Goal: Information Seeking & Learning: Learn about a topic

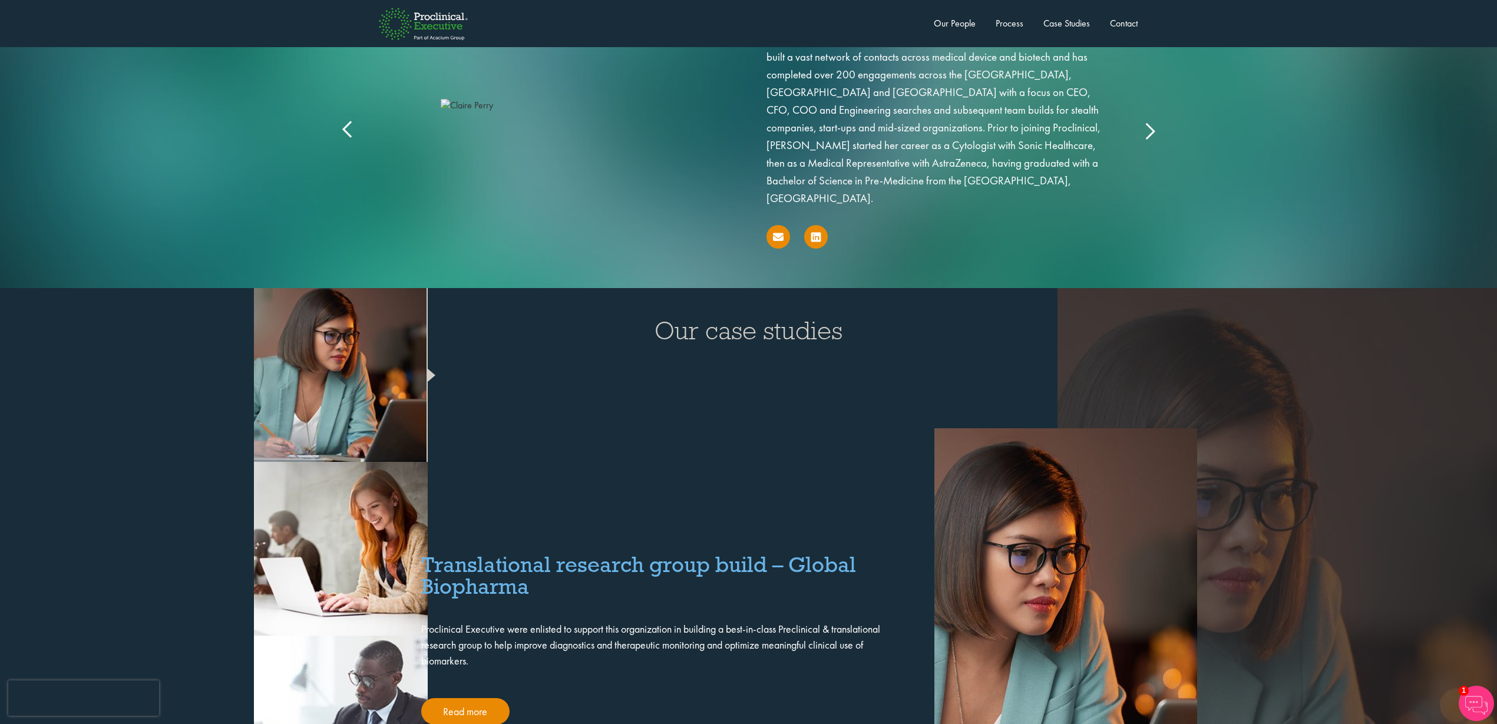
scroll to position [2652, 0]
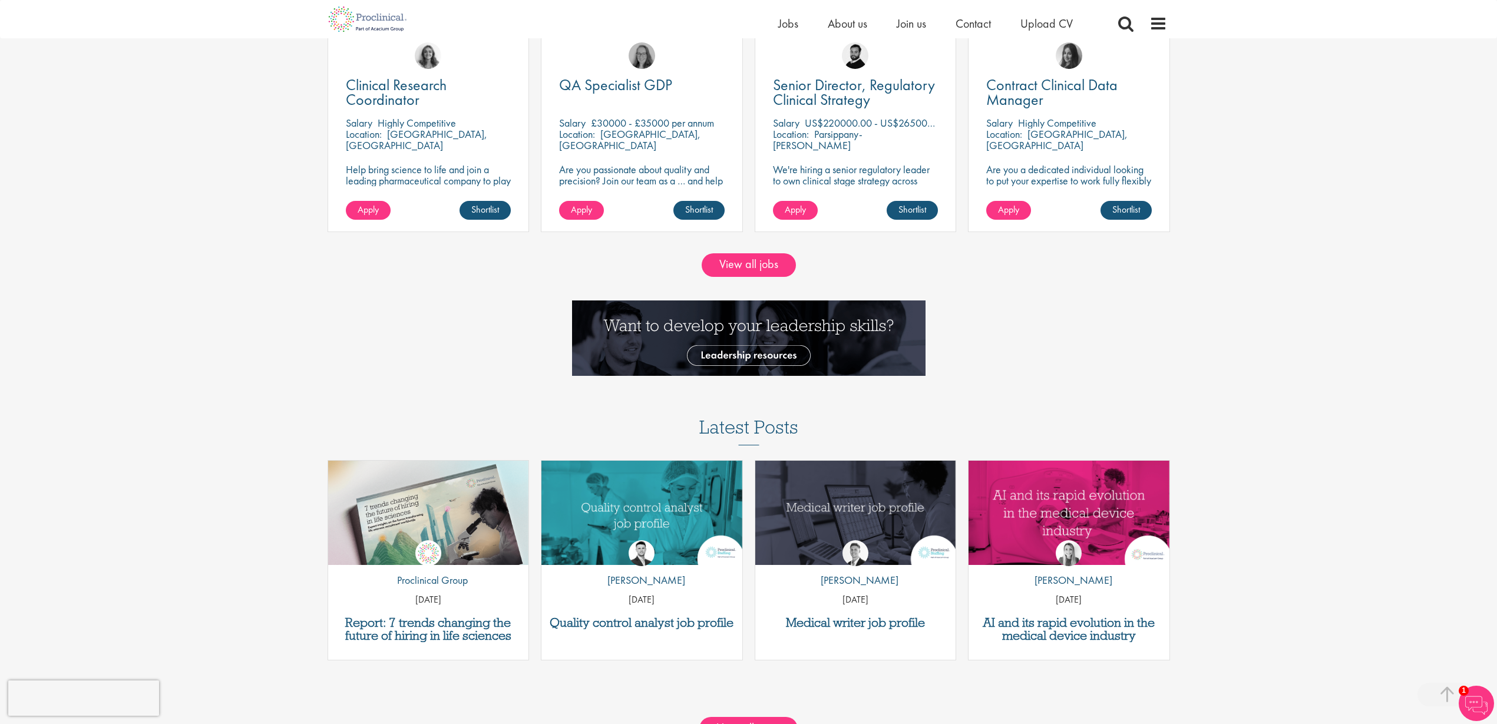
scroll to position [1326, 0]
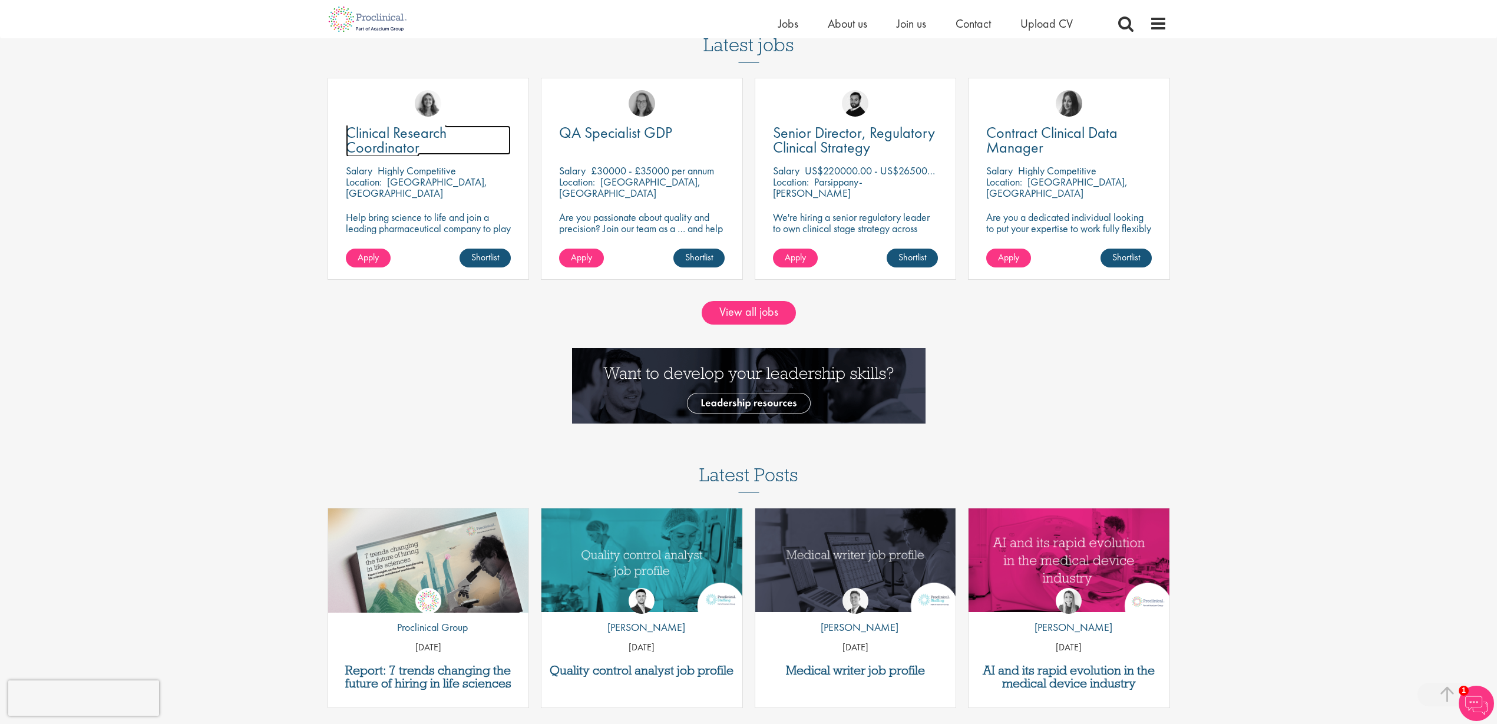
drag, startPoint x: 390, startPoint y: 97, endPoint x: 680, endPoint y: 67, distance: 292.1
click at [389, 123] on span "Clinical Research Coordinator" at bounding box center [396, 140] width 101 height 35
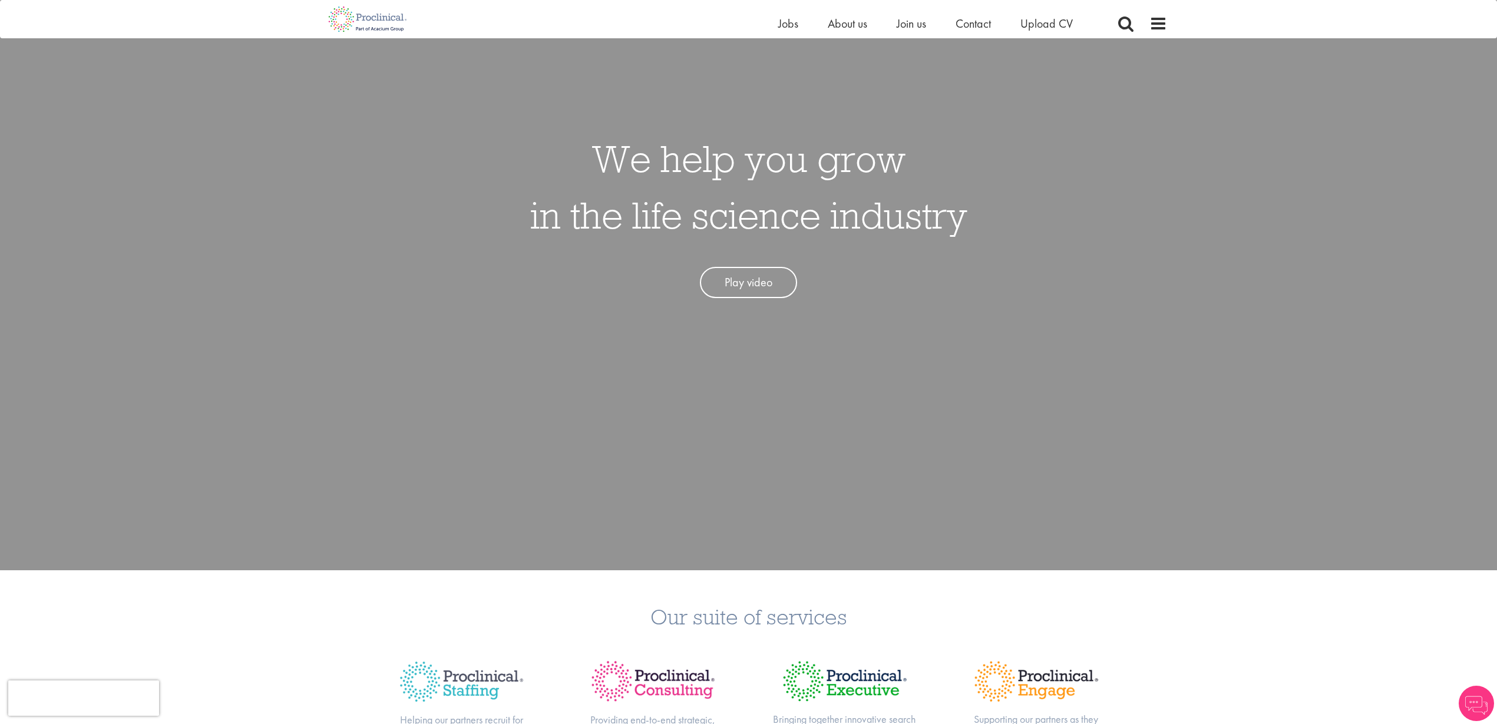
scroll to position [147, 0]
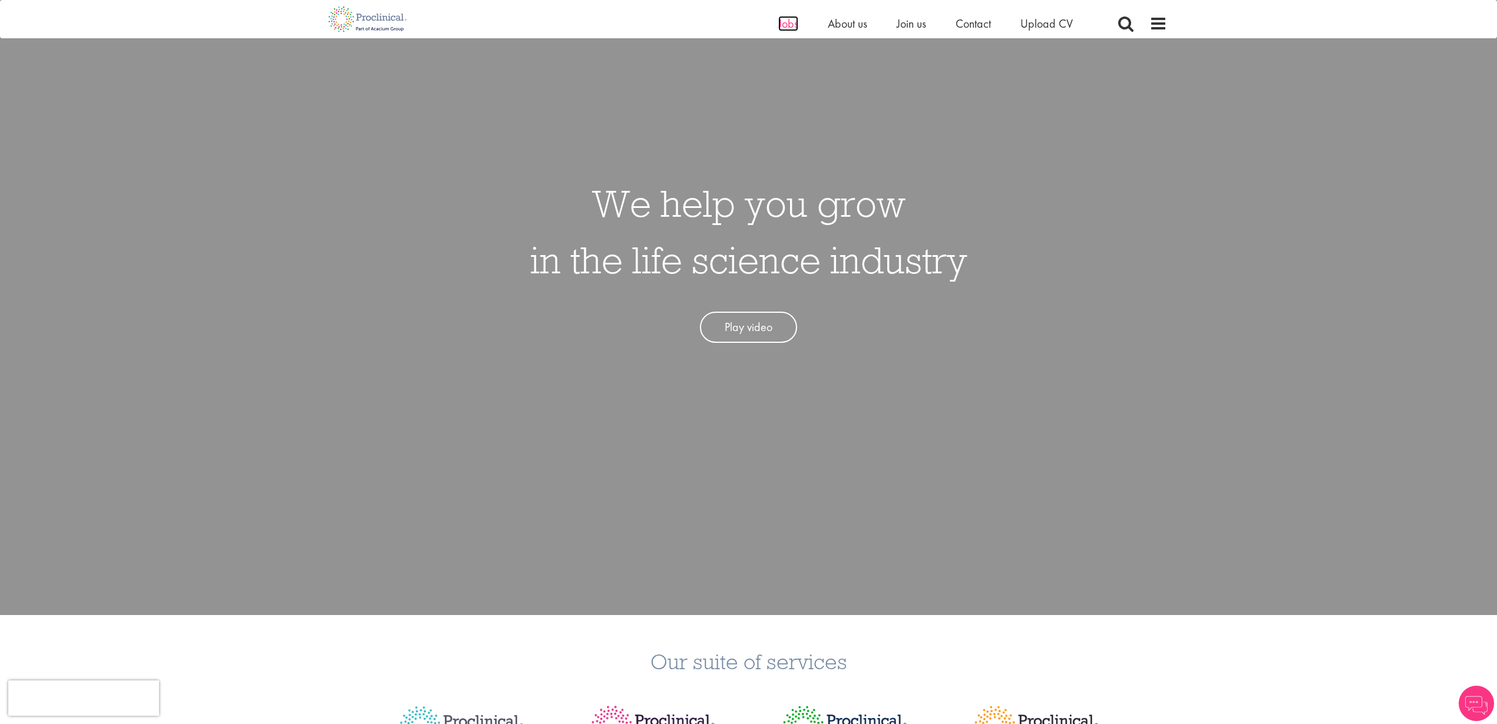
click at [793, 21] on span "Jobs" at bounding box center [788, 23] width 20 height 15
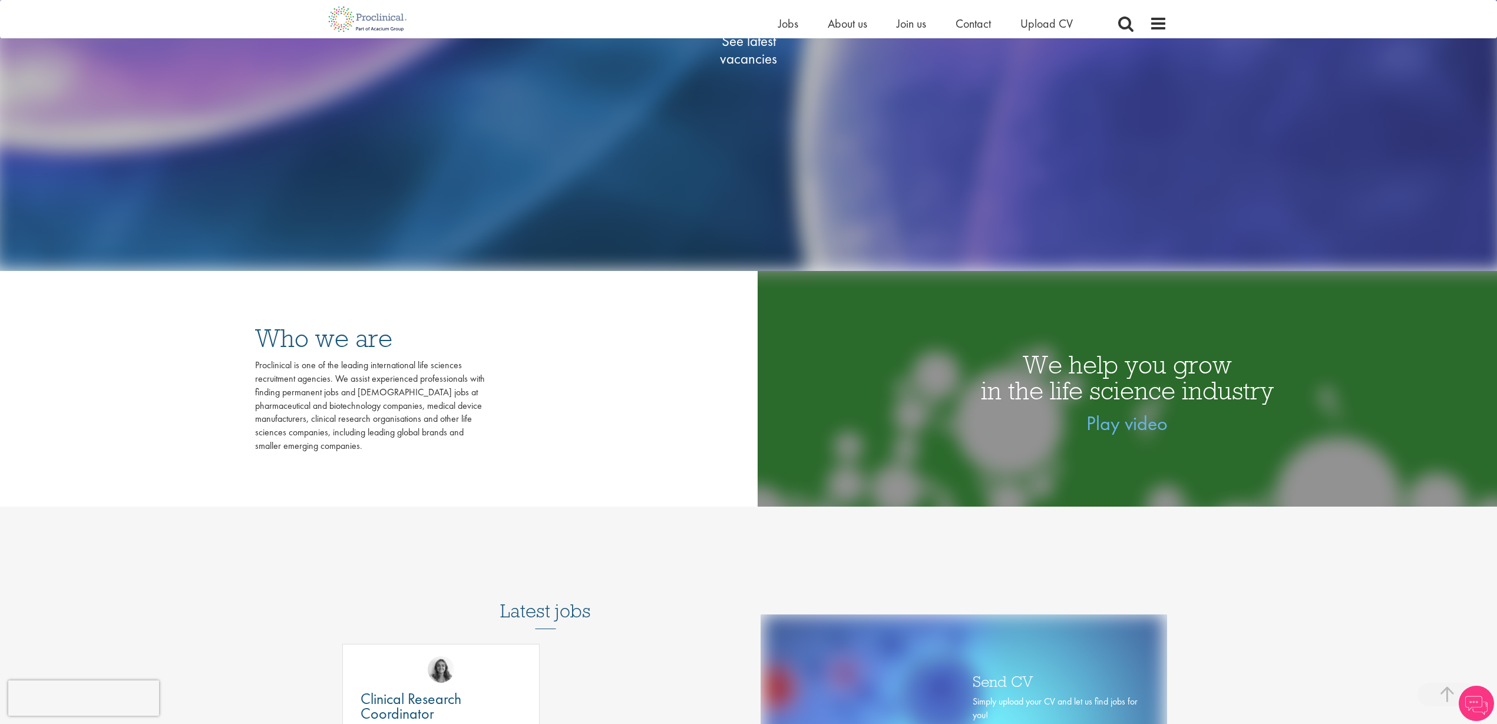
scroll to position [221, 0]
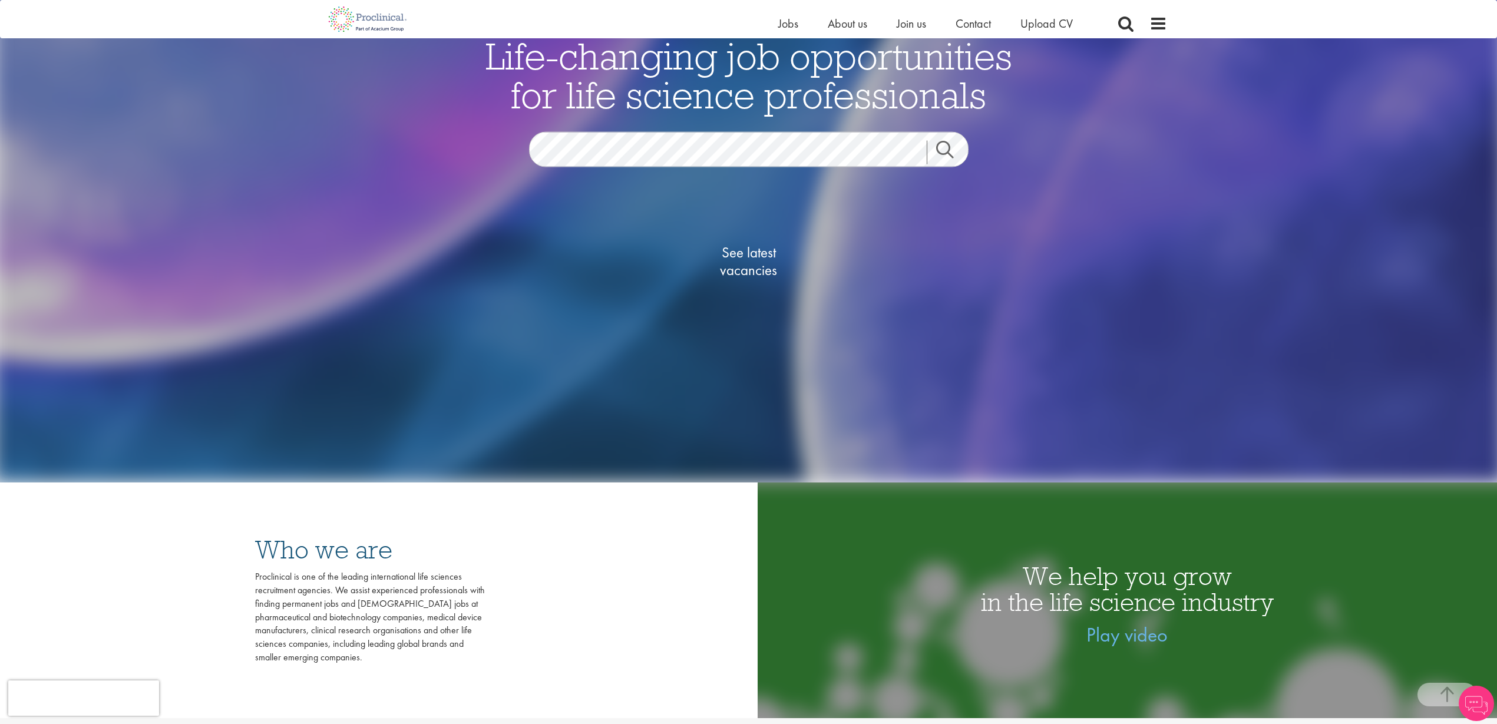
click at [948, 147] on link "Search" at bounding box center [952, 153] width 51 height 24
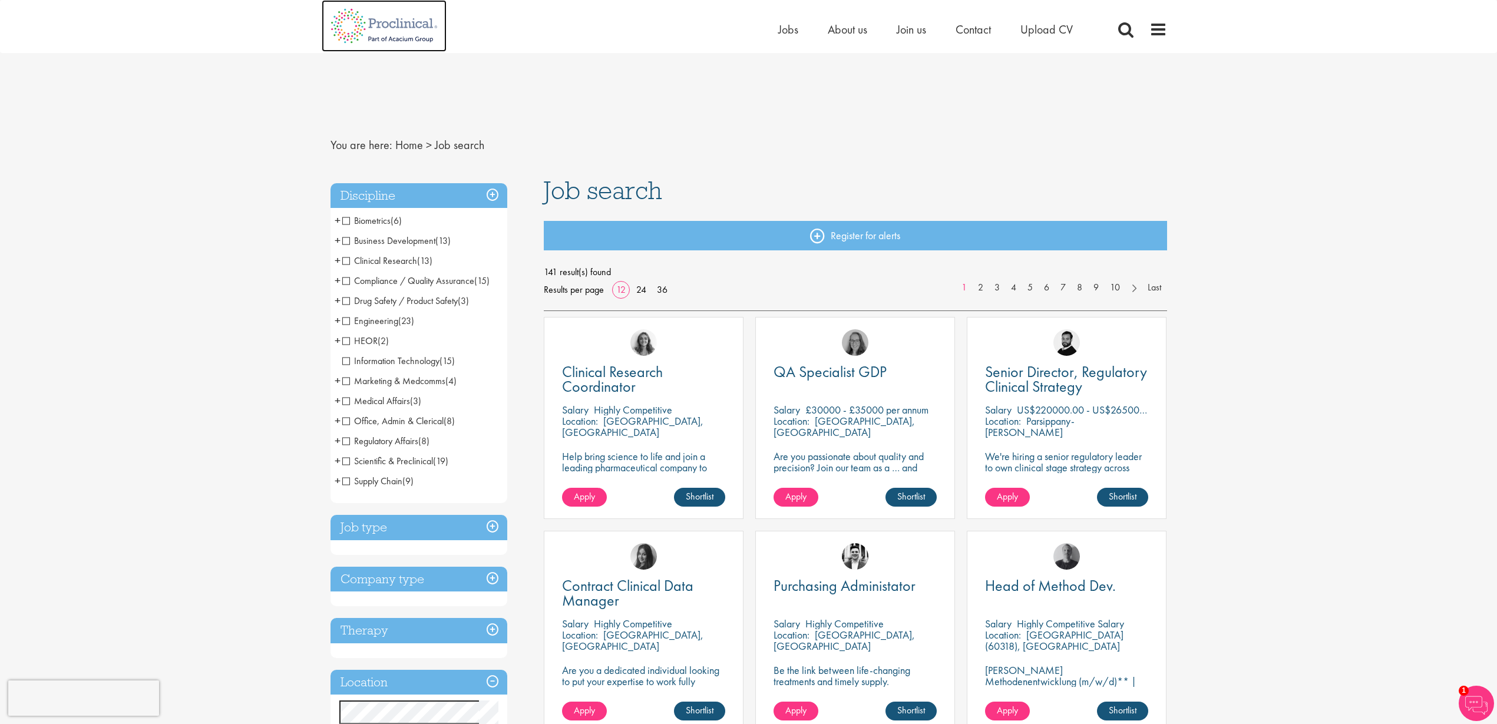
click at [408, 35] on img at bounding box center [384, 26] width 125 height 52
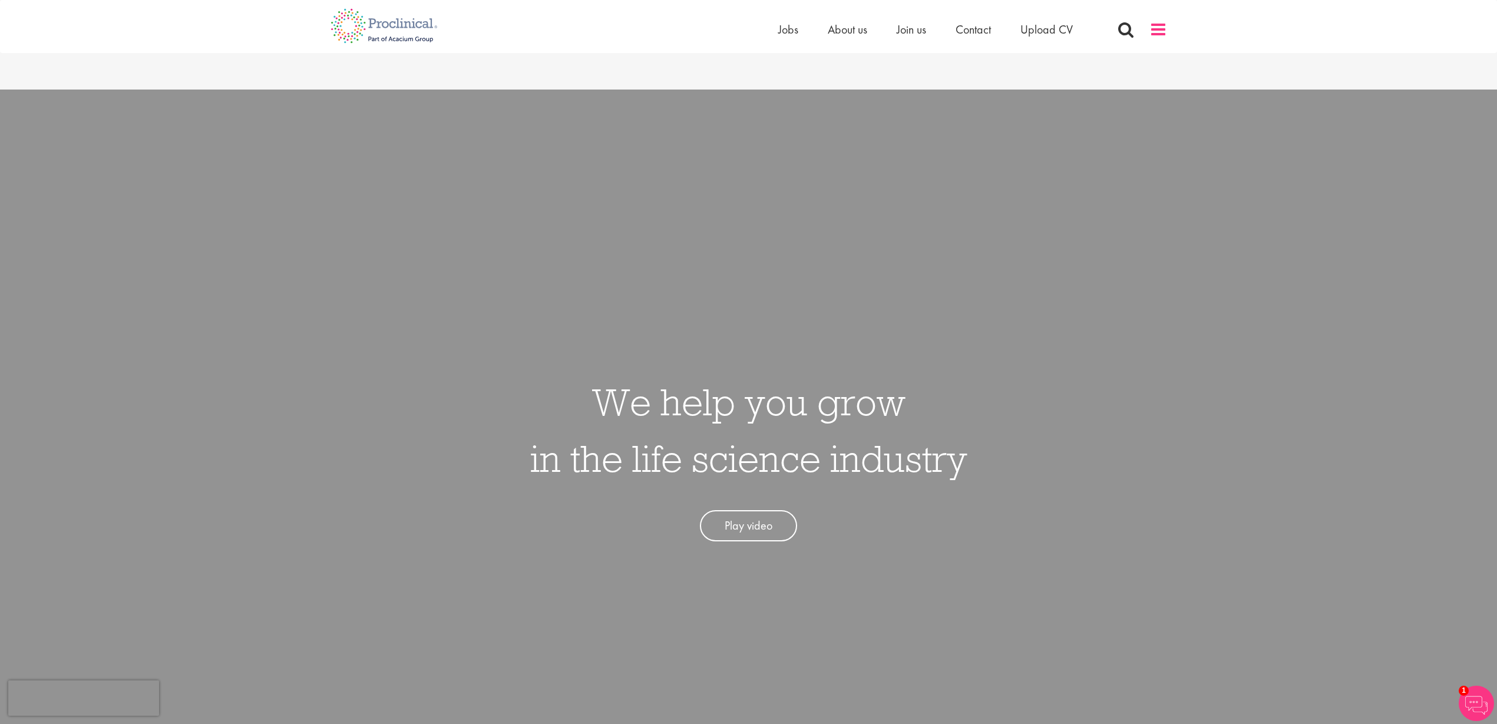
click at [1161, 31] on span at bounding box center [1159, 30] width 18 height 18
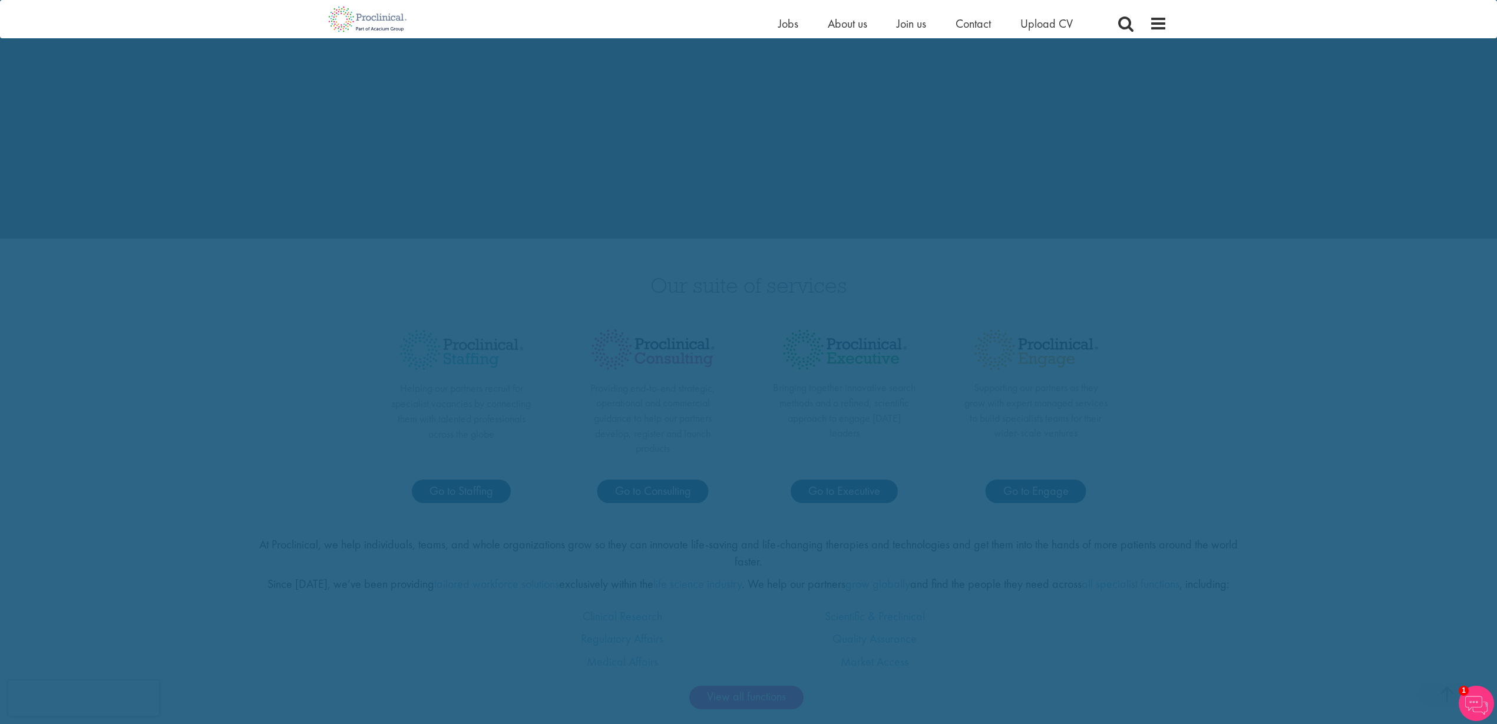
scroll to position [810, 0]
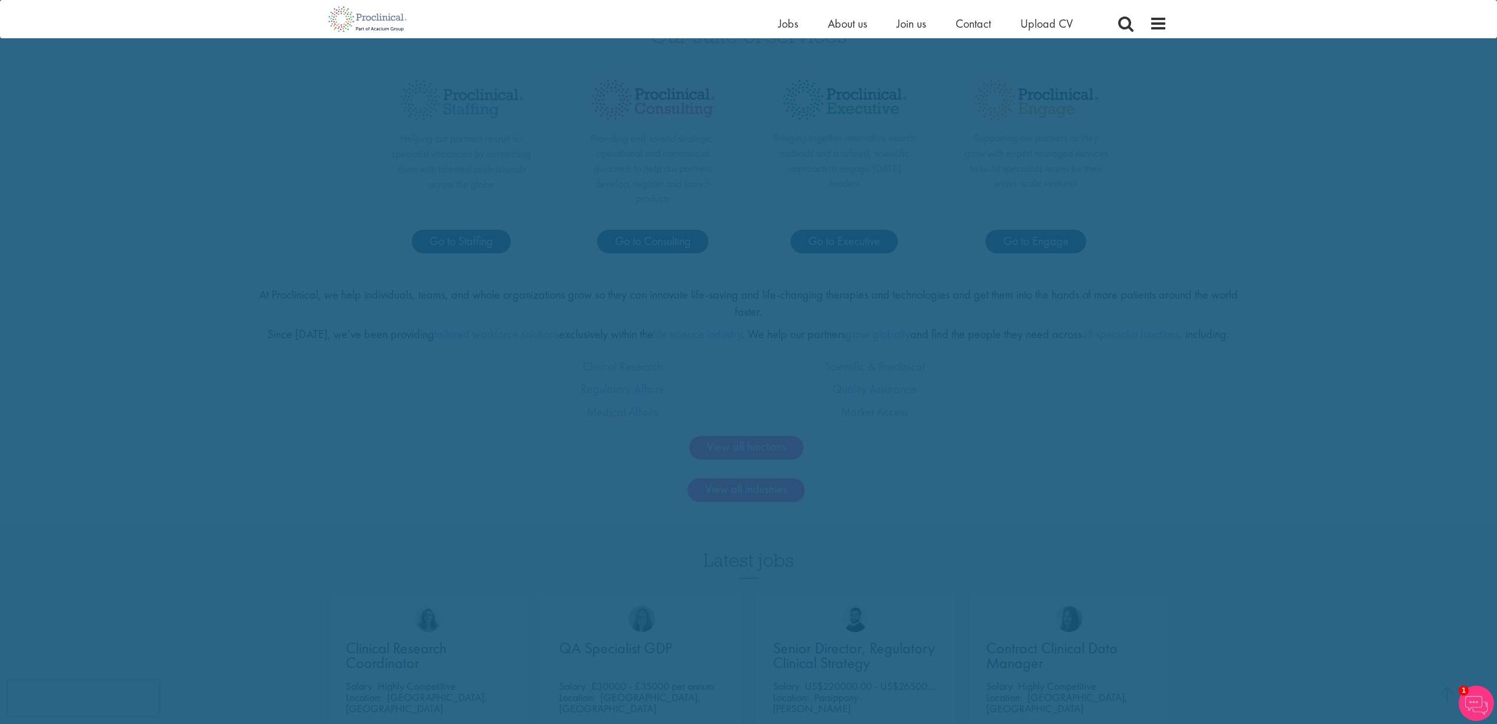
drag, startPoint x: 432, startPoint y: 298, endPoint x: 421, endPoint y: 321, distance: 25.0
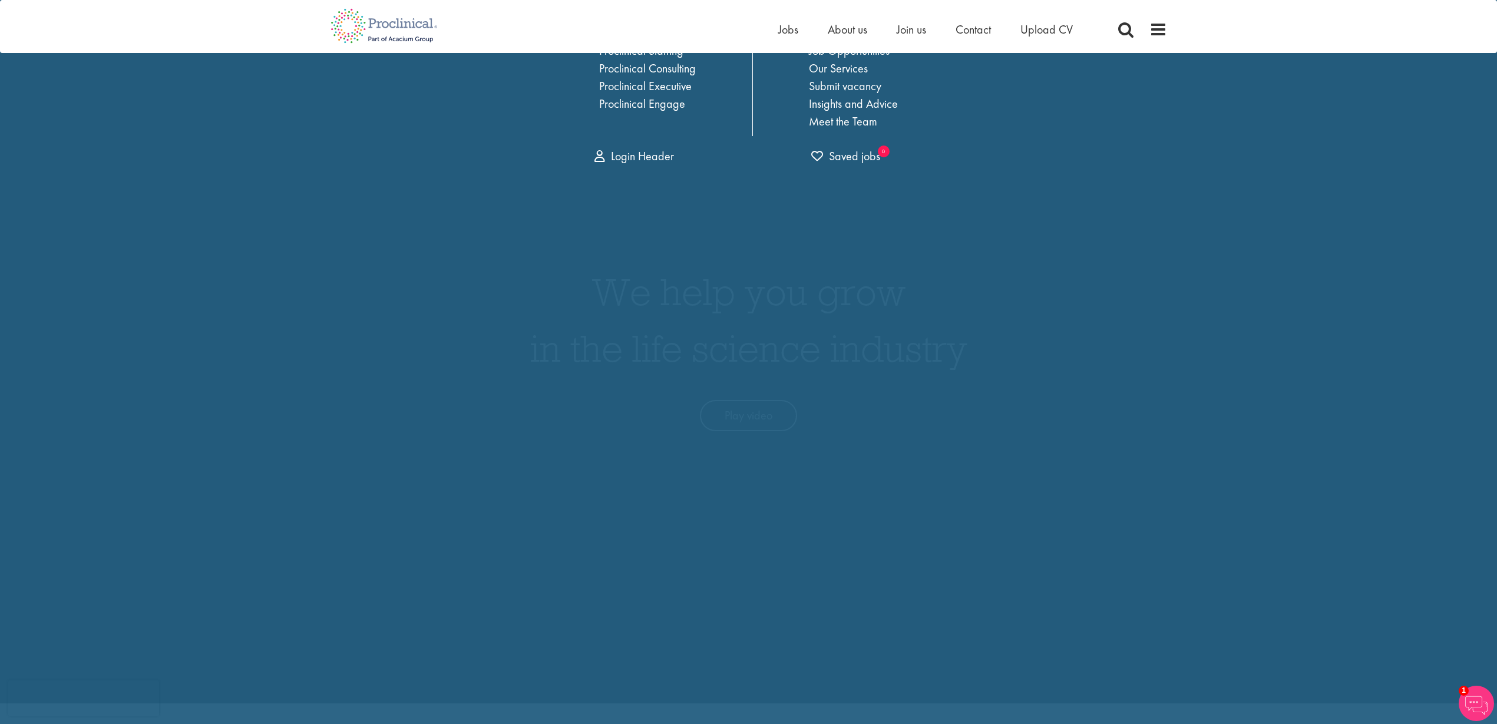
scroll to position [0, 0]
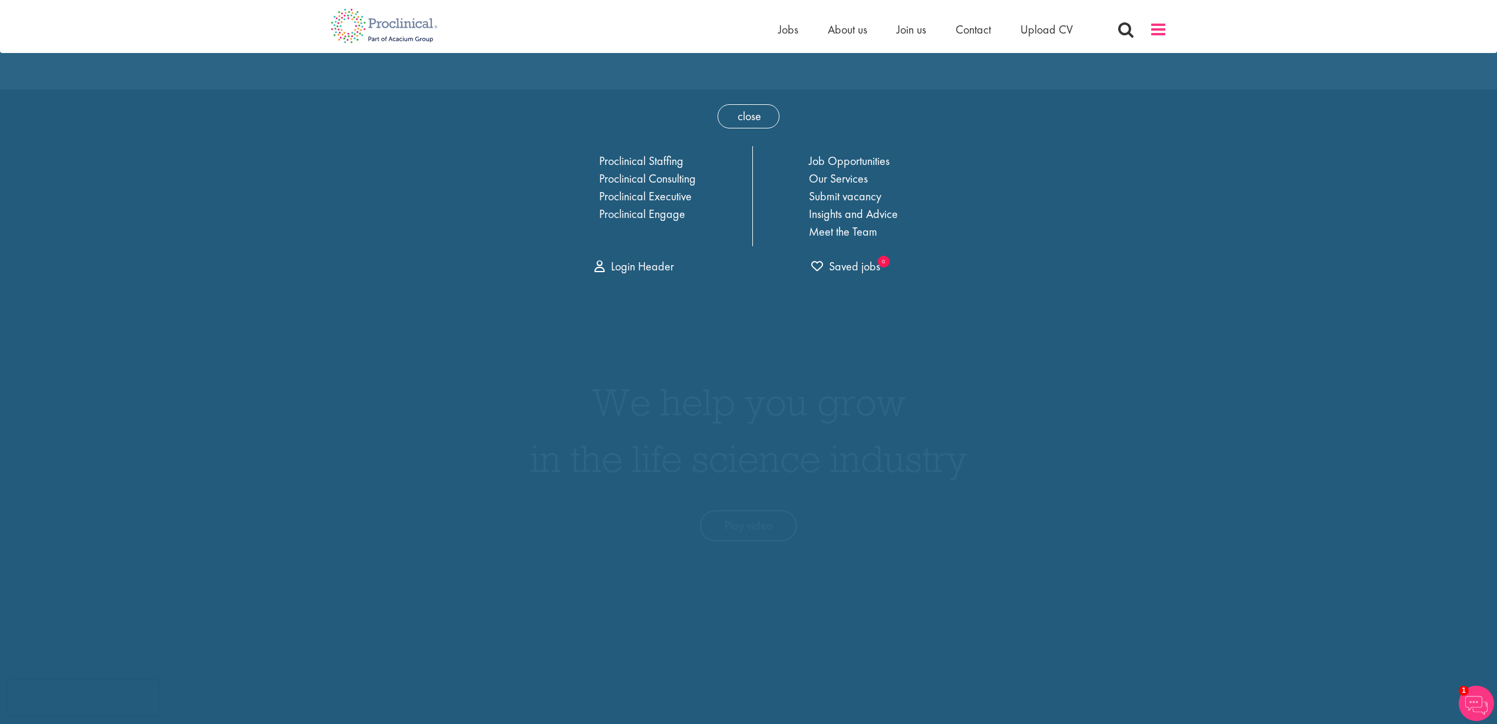
click at [1157, 29] on span at bounding box center [1159, 30] width 18 height 18
click at [732, 104] on span "close" at bounding box center [749, 116] width 62 height 24
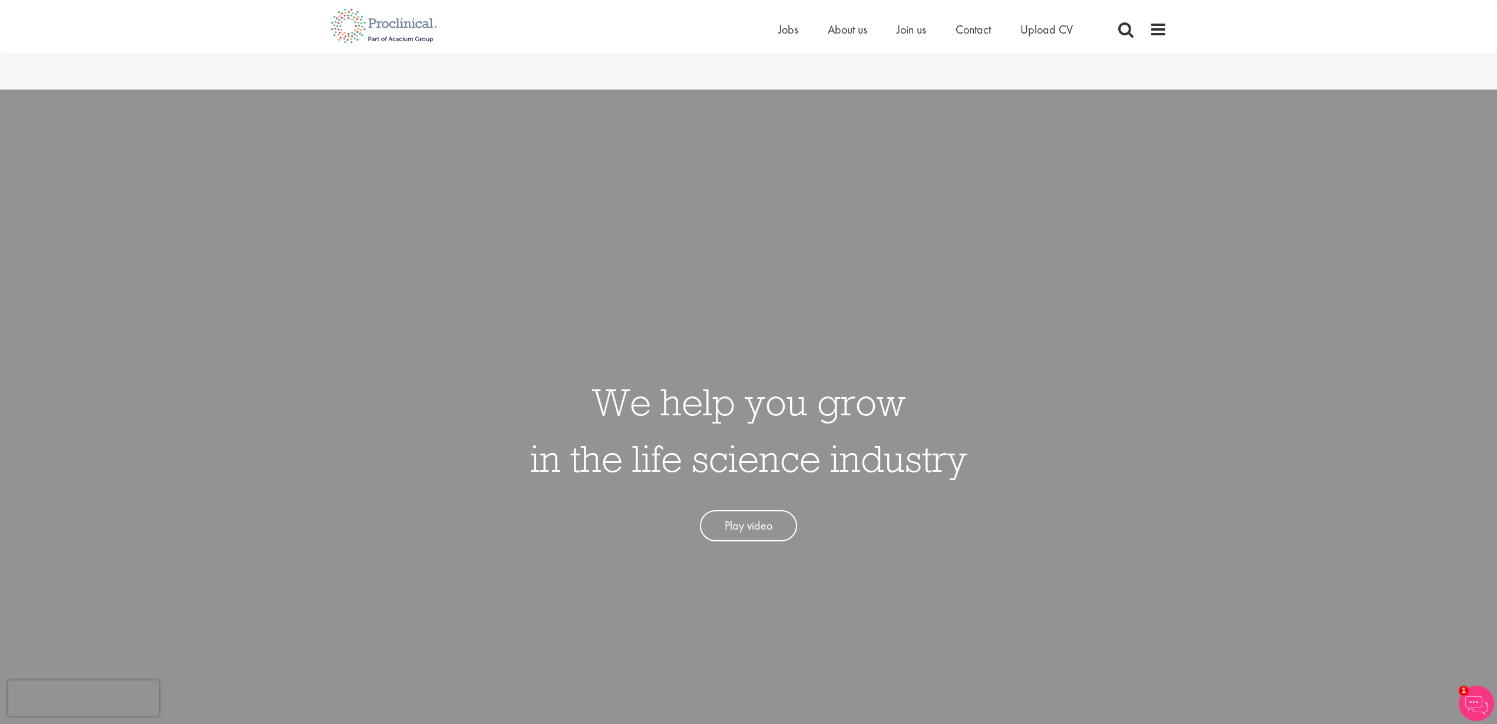
click at [746, 510] on link "Play video" at bounding box center [748, 525] width 97 height 31
